Goal: Task Accomplishment & Management: Use online tool/utility

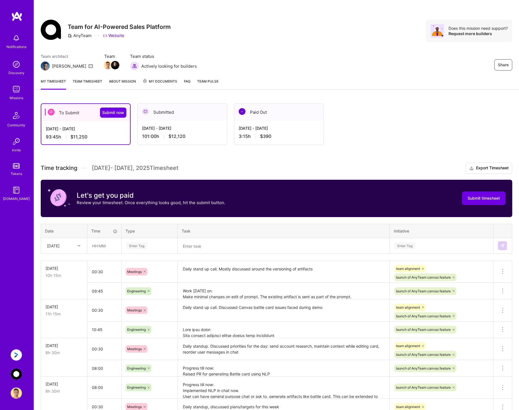
click at [17, 352] on img at bounding box center [16, 354] width 11 height 11
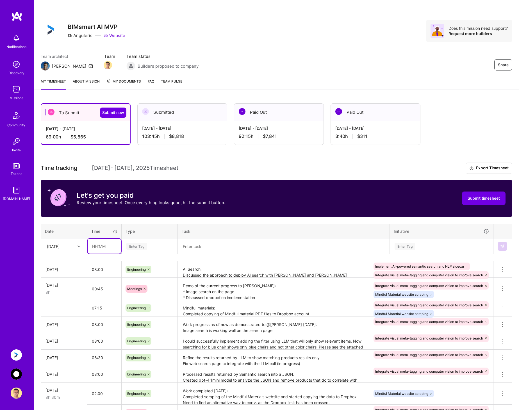
click at [103, 248] on input "text" at bounding box center [104, 245] width 33 height 15
type input "08:00"
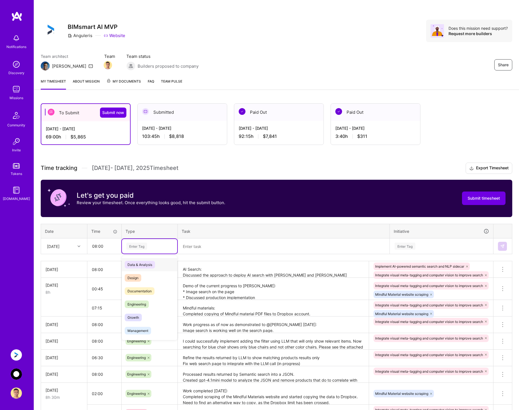
click at [140, 246] on div "Enter Tag" at bounding box center [136, 246] width 21 height 9
click at [138, 300] on div "Engineering" at bounding box center [149, 303] width 55 height 13
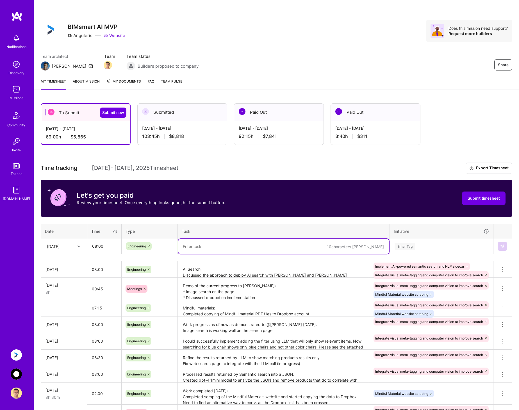
click at [210, 246] on textarea at bounding box center [283, 246] width 210 height 15
click at [242, 270] on textarea "AI Search: Discussed the approach to deploy AI search with [PERSON_NAME] and [P…" at bounding box center [273, 269] width 190 height 15
click at [229, 245] on textarea at bounding box center [283, 246] width 210 height 15
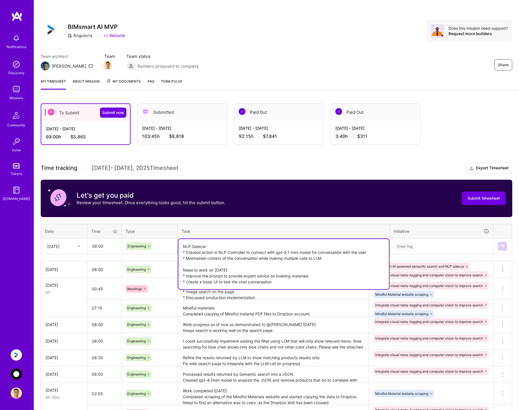
type textarea "NLP Sidecar: * Created action in NLP Controller to connect with gpt-4.1-mini mo…"
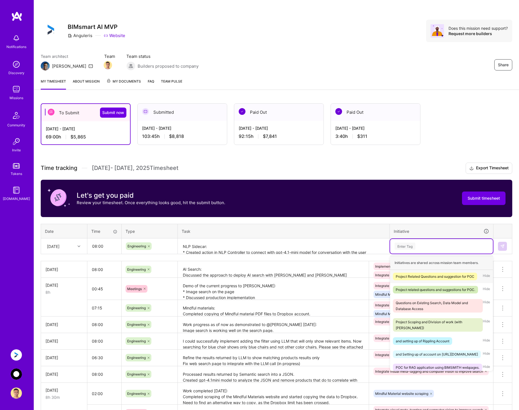
click at [442, 243] on div "Enter Tag" at bounding box center [441, 245] width 95 height 7
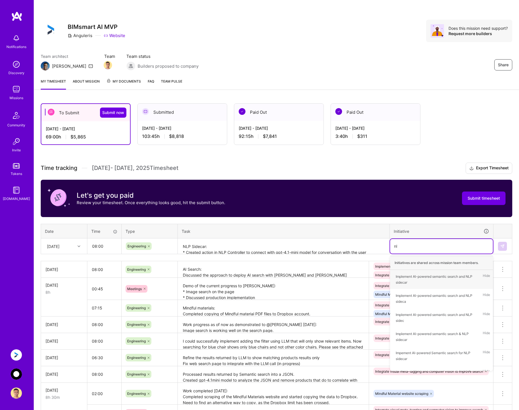
type input "nlp"
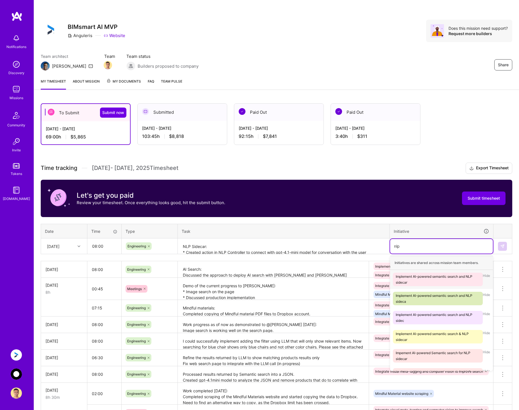
click at [443, 276] on div "Implement AI-powered semantic search and NLP sidecar" at bounding box center [437, 279] width 84 height 12
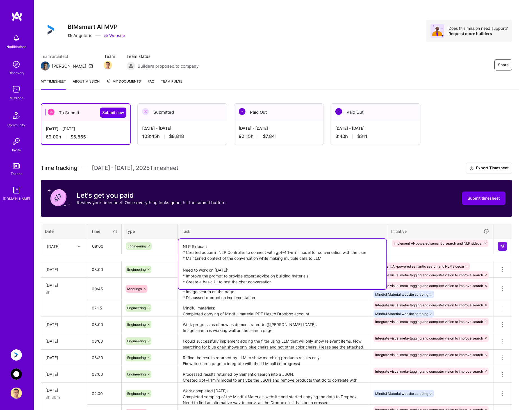
click at [340, 247] on textarea "NLP Sidecar: * Created action in NLP Controller to connect with gpt-4.1-mini mo…" at bounding box center [282, 264] width 208 height 50
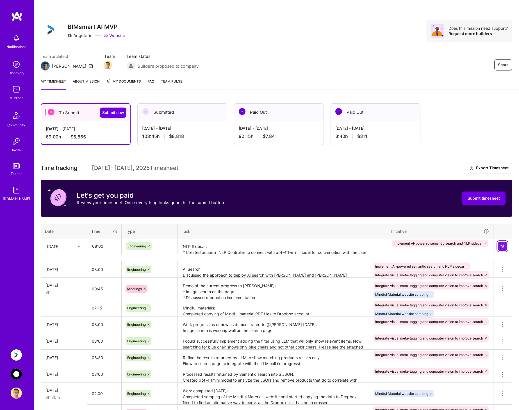
click at [501, 246] on img at bounding box center [502, 246] width 4 height 4
